Goal: Learn about a topic

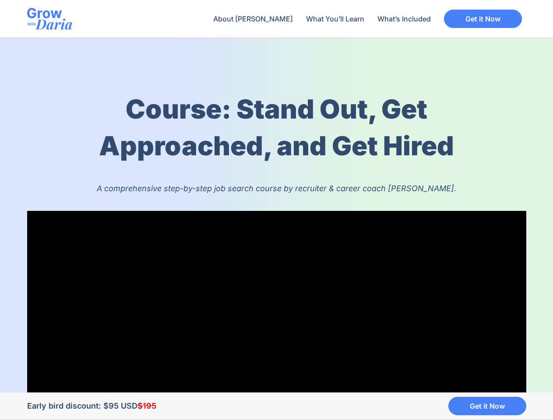
click at [276, 210] on div "Course: Stand Out, Get Approached, and Get Hired A comprehensive step-by-step j…" at bounding box center [276, 359] width 499 height 536
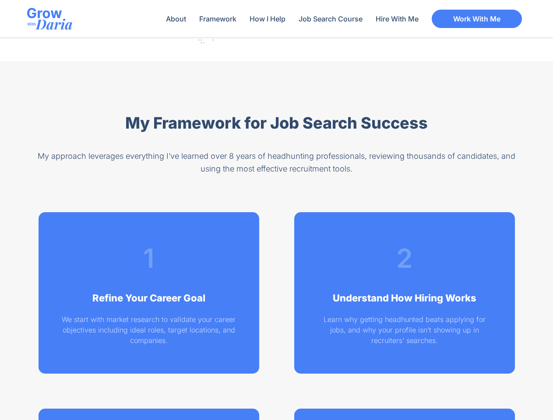
scroll to position [1091, 0]
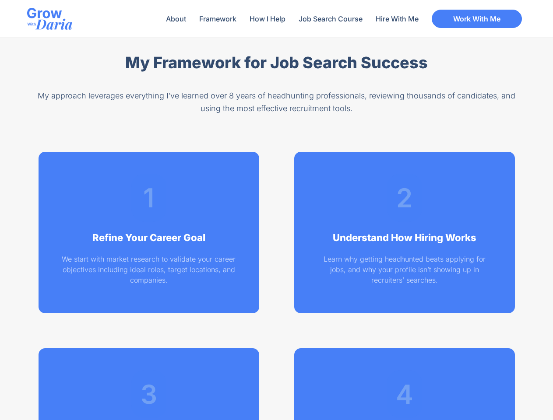
click at [276, 210] on div "1 Refine Your Career Goal We start with market research to validate your career…" at bounding box center [276, 330] width 490 height 367
